Goal: Information Seeking & Learning: Learn about a topic

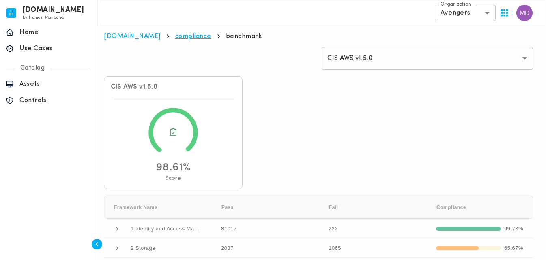
click at [175, 36] on link "compliance" at bounding box center [193, 36] width 36 height 6
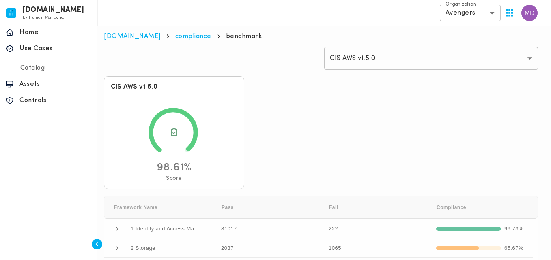
click at [479, 11] on body "[DOMAIN_NAME] by Human Managed {"resourceSet":[{"resourceId":"invicta-io/web/na…" at bounding box center [275, 172] width 551 height 345
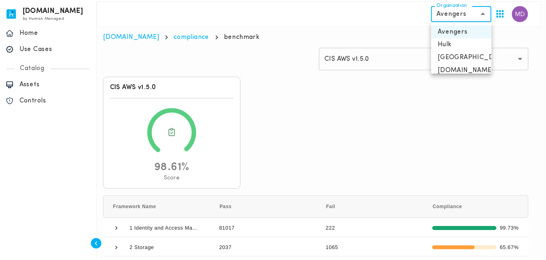
scroll to position [32, 0]
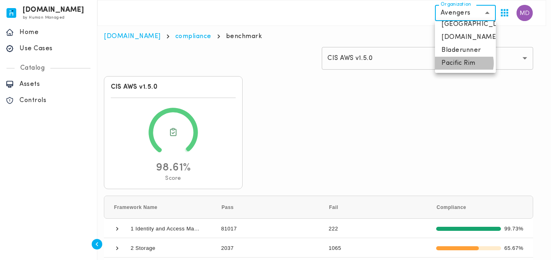
click at [463, 63] on li "Pacific Rim" at bounding box center [465, 63] width 61 height 13
type input "**********"
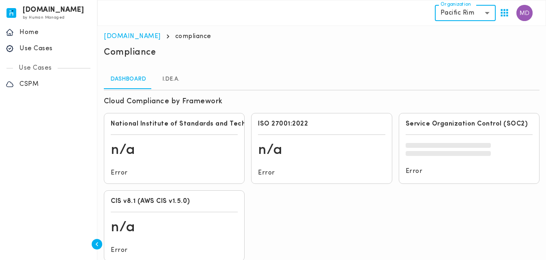
click at [172, 80] on link "I.De.A." at bounding box center [170, 79] width 36 height 19
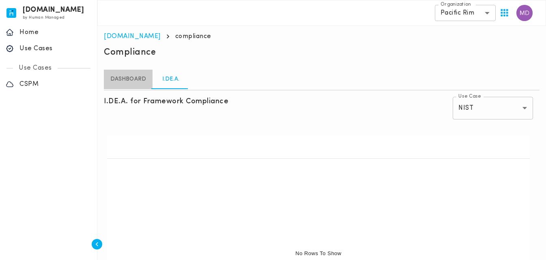
click at [127, 76] on link "dashboard" at bounding box center [128, 79] width 49 height 19
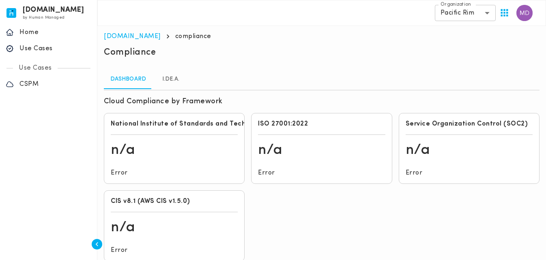
click at [39, 86] on p "CSPM" at bounding box center [55, 84] width 72 height 8
click at [39, 49] on p "Use Cases" at bounding box center [55, 49] width 72 height 8
